Goal: Feedback & Contribution: Contribute content

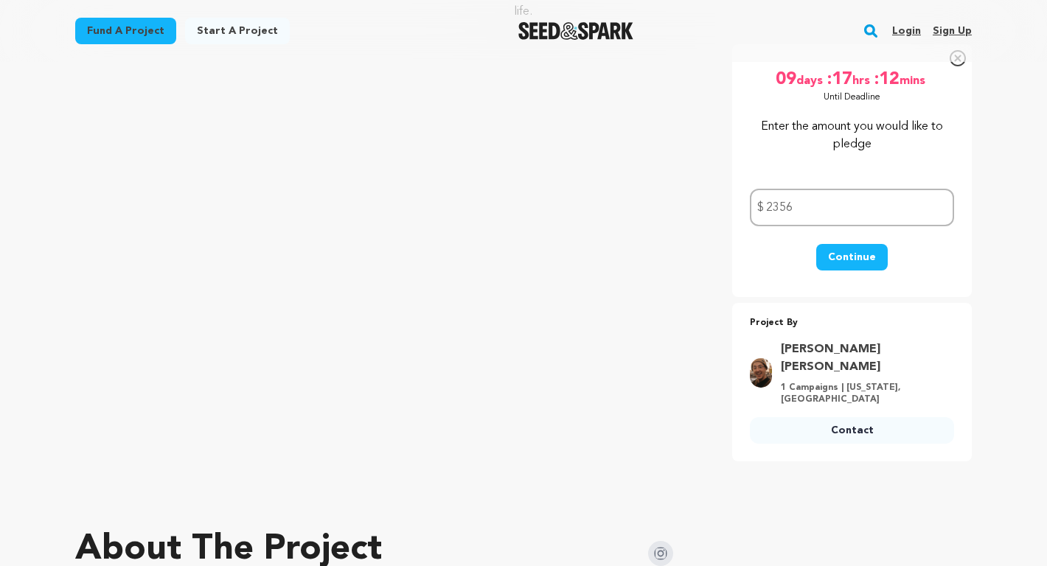
scroll to position [262, 0]
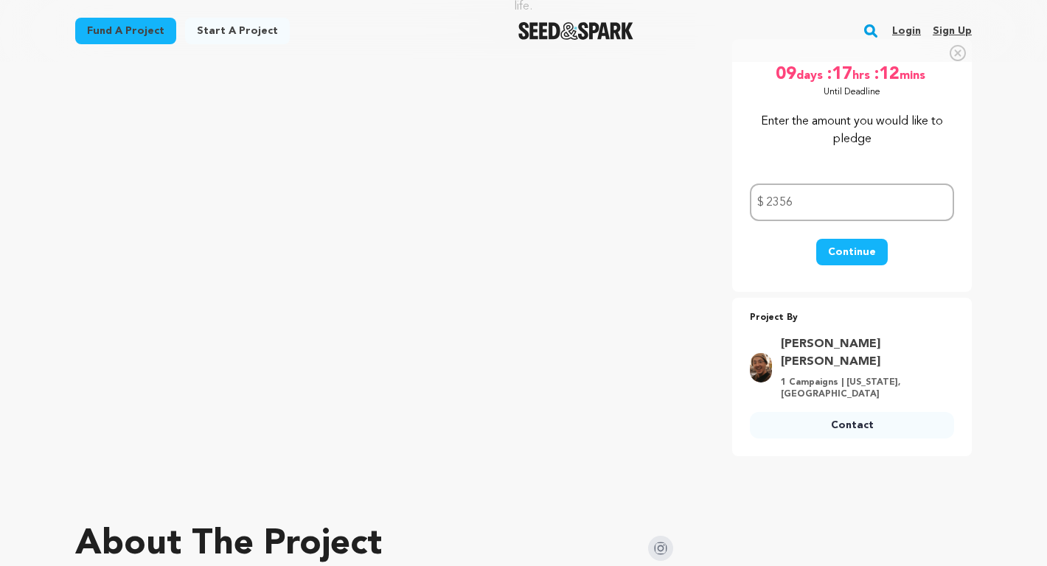
click at [795, 203] on input "2356" at bounding box center [852, 203] width 204 height 38
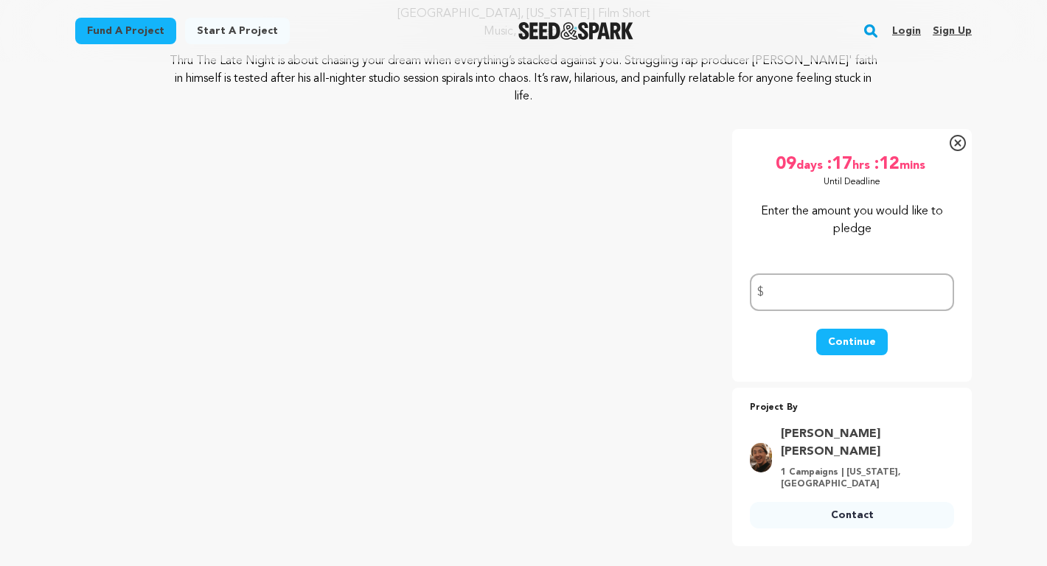
scroll to position [0, 0]
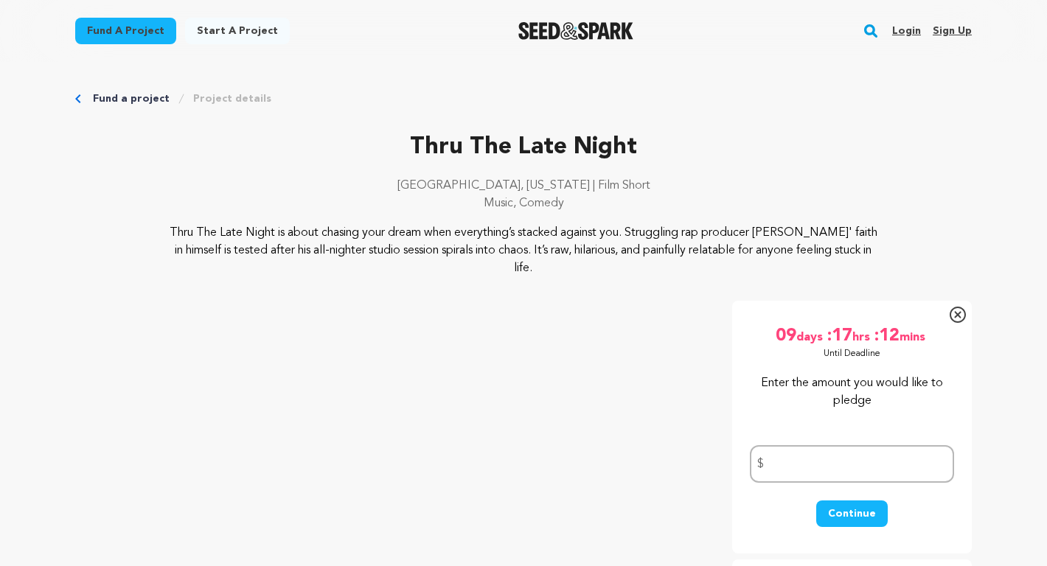
click at [488, 145] on p "Thru The Late Night" at bounding box center [523, 147] width 896 height 35
click at [231, 97] on link "Project details" at bounding box center [232, 98] width 78 height 15
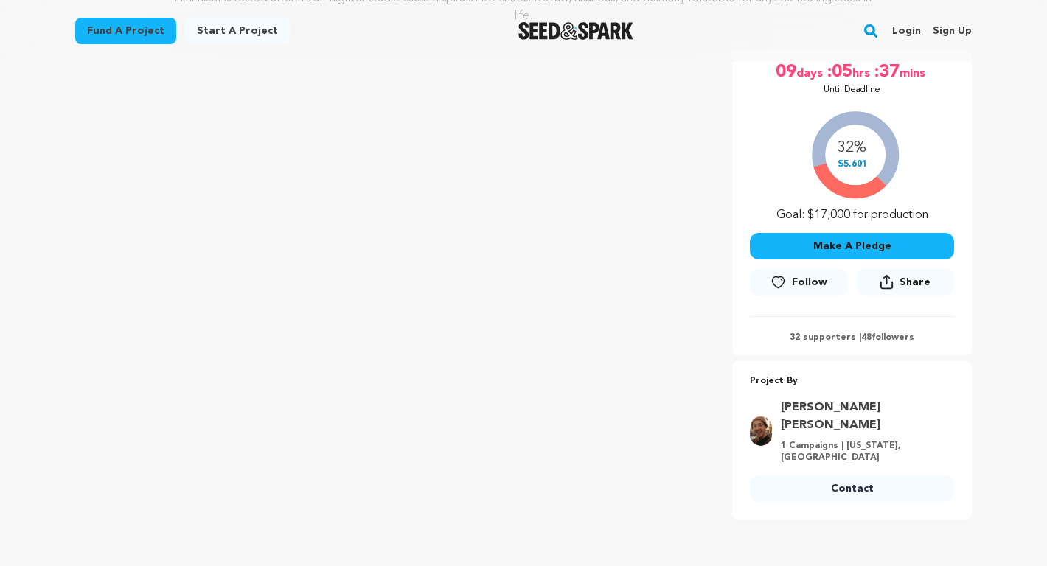
scroll to position [285, 0]
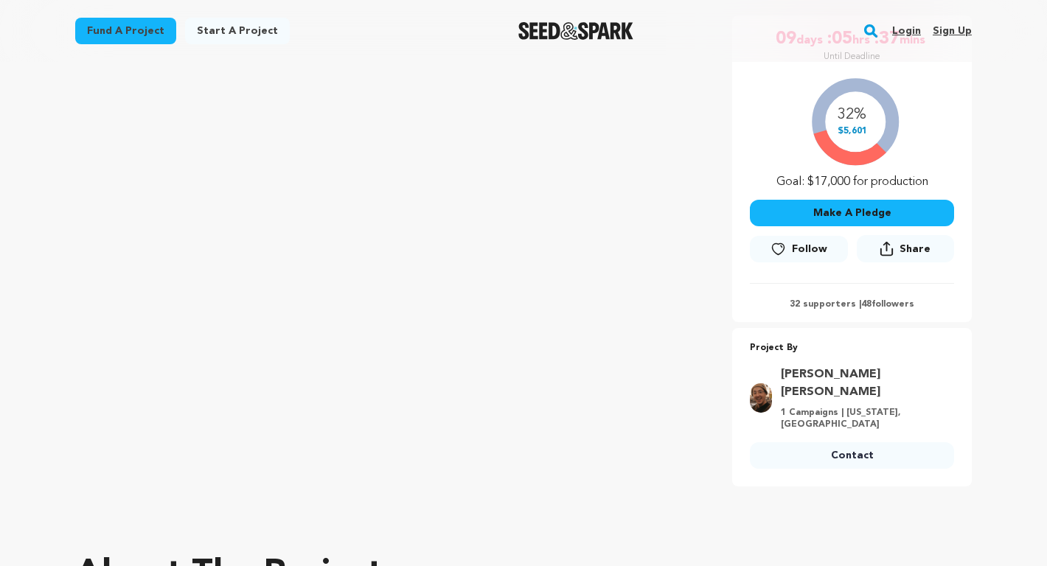
click at [825, 301] on p "32 supporters | 48 followers" at bounding box center [852, 304] width 204 height 12
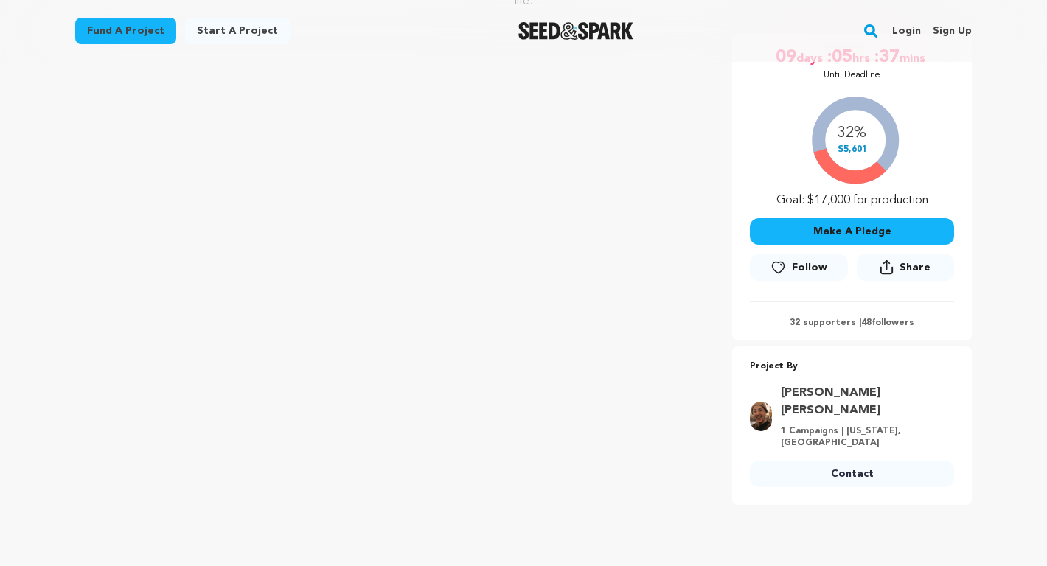
scroll to position [0, 0]
